Goal: Navigation & Orientation: Find specific page/section

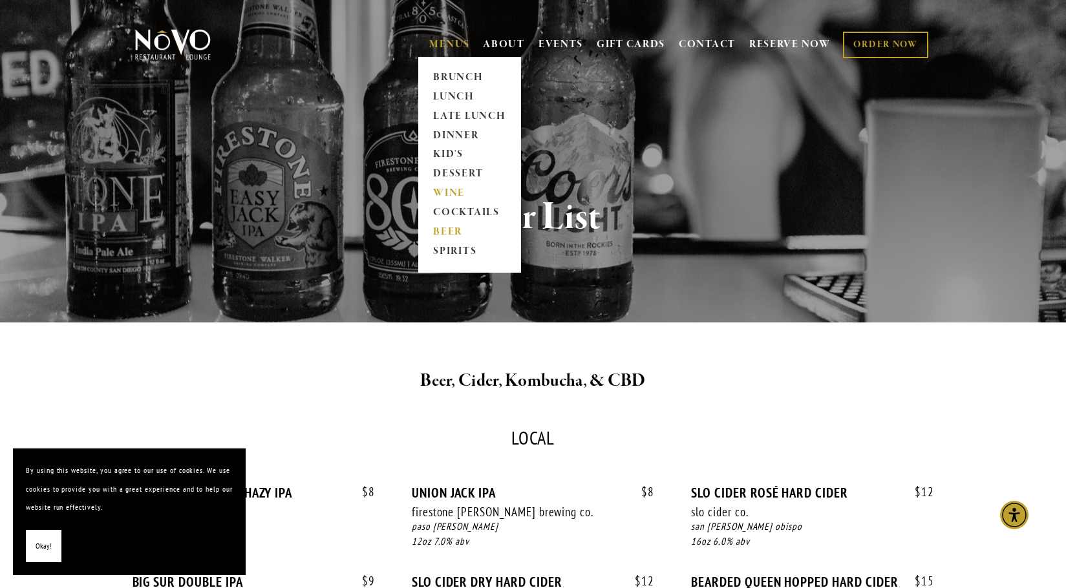
click at [440, 192] on link "WINE" at bounding box center [469, 193] width 81 height 19
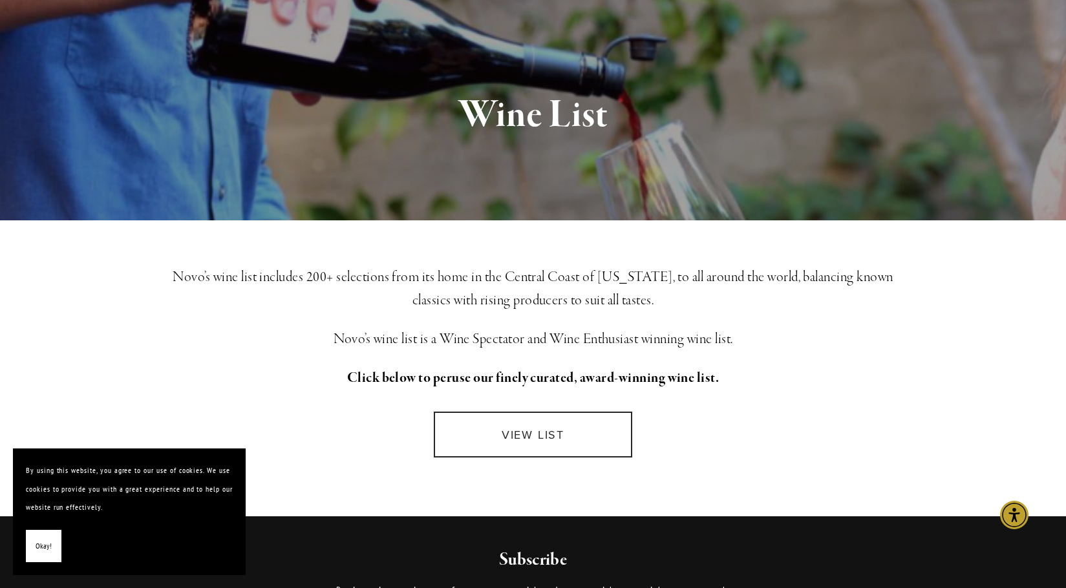
scroll to position [173, 0]
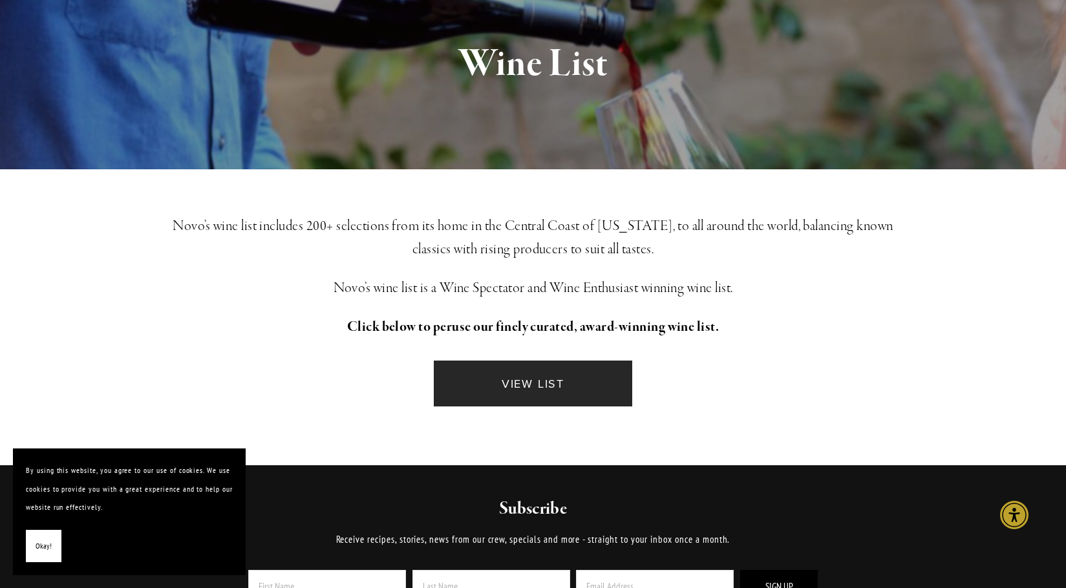
click at [564, 381] on link "VIEW LIST" at bounding box center [533, 384] width 198 height 46
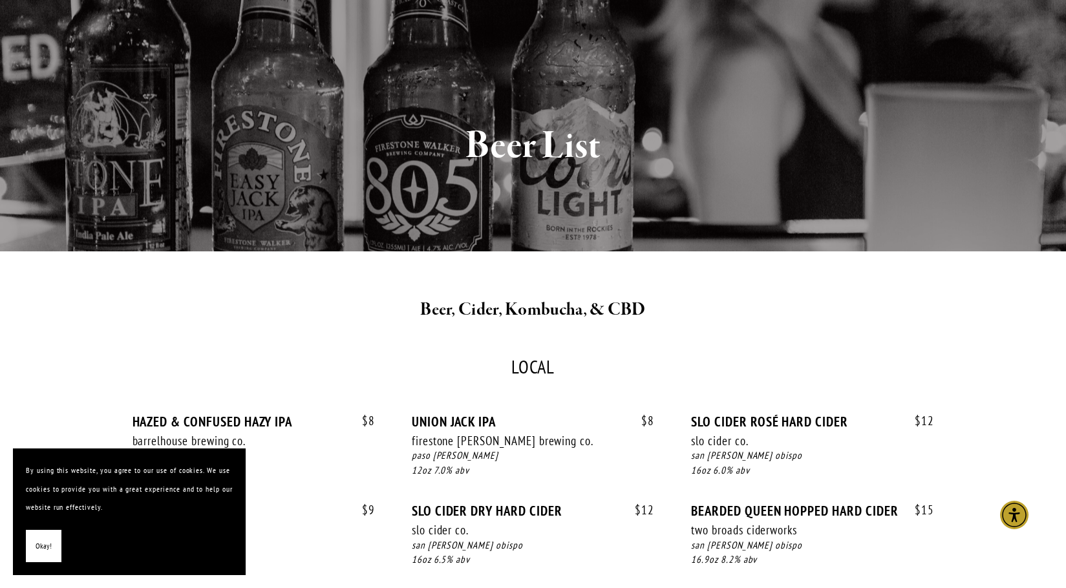
scroll to position [24, 0]
